Goal: Information Seeking & Learning: Check status

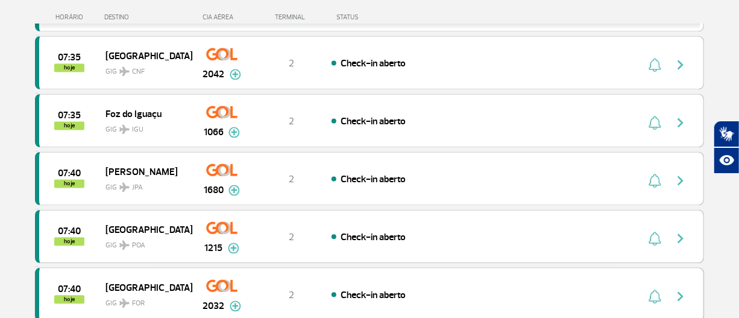
scroll to position [1151, 0]
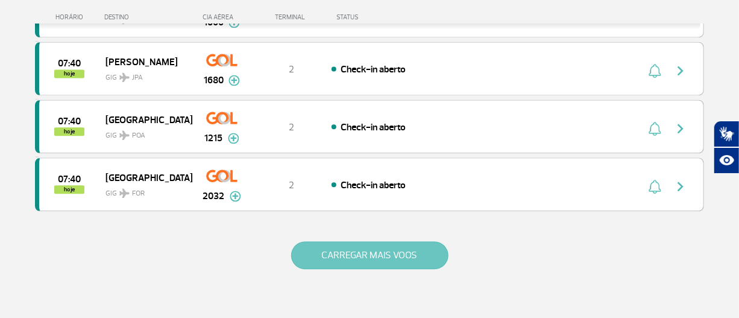
click at [318, 247] on button "CARREGAR MAIS VOOS" at bounding box center [369, 255] width 157 height 28
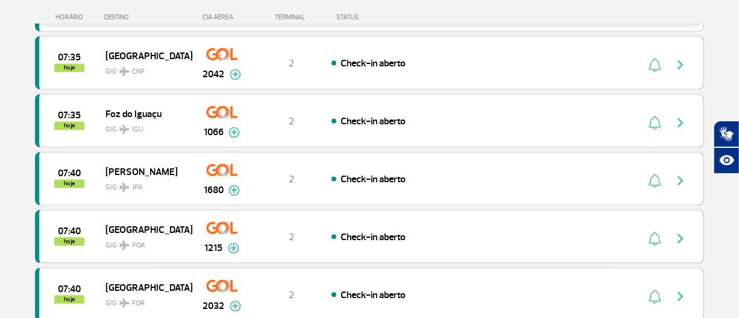
scroll to position [987, 0]
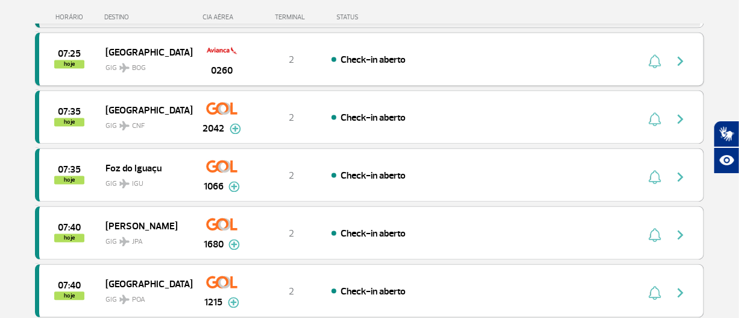
click at [683, 59] on img "button" at bounding box center [681, 61] width 14 height 14
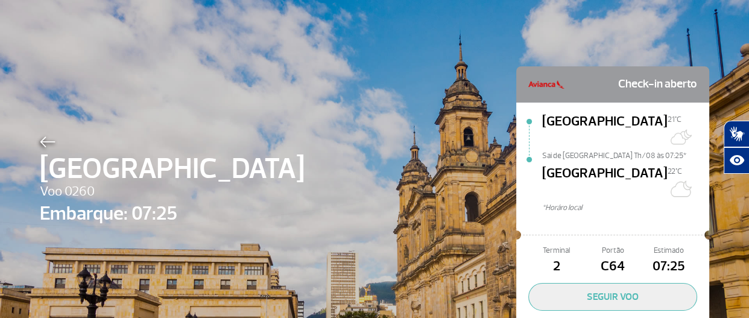
click at [48, 141] on img at bounding box center [48, 141] width 16 height 11
